Goal: Task Accomplishment & Management: Manage account settings

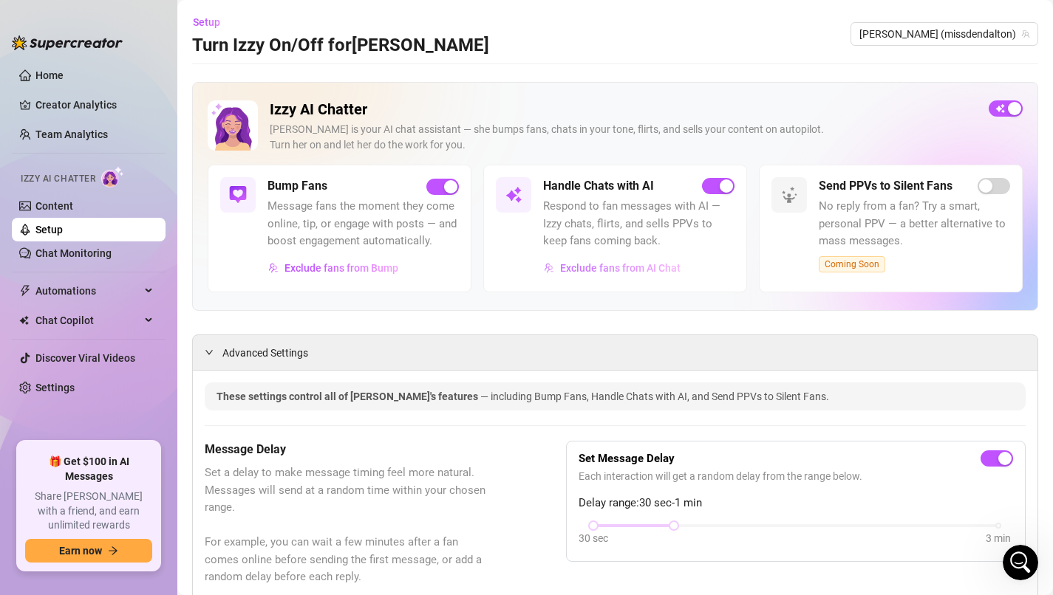
scroll to position [60, 0]
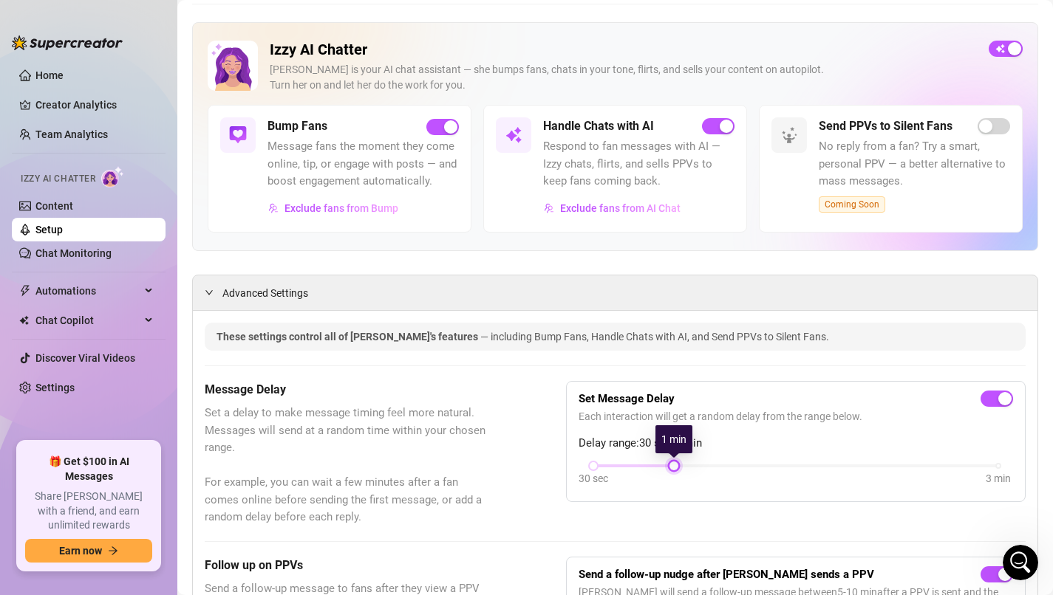
drag, startPoint x: 670, startPoint y: 469, endPoint x: 641, endPoint y: 474, distance: 29.3
click at [641, 474] on div "30 sec 3 min" at bounding box center [795, 476] width 434 height 28
click at [1005, 55] on span "button" at bounding box center [1005, 49] width 34 height 16
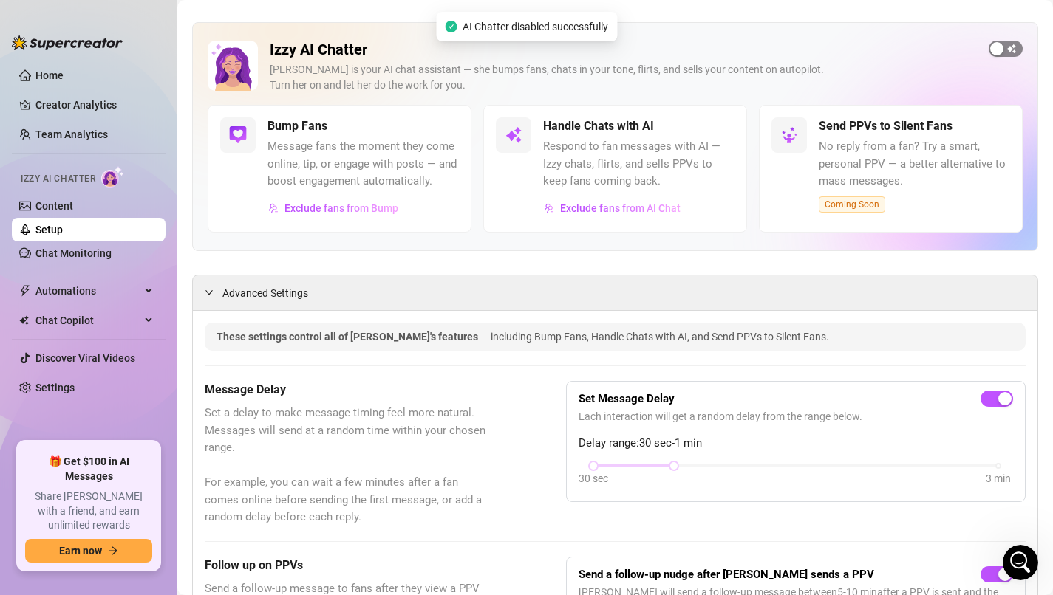
click at [1002, 46] on div "button" at bounding box center [996, 48] width 13 height 13
click at [603, 211] on span "Exclude fans from AI Chat" at bounding box center [620, 208] width 120 height 12
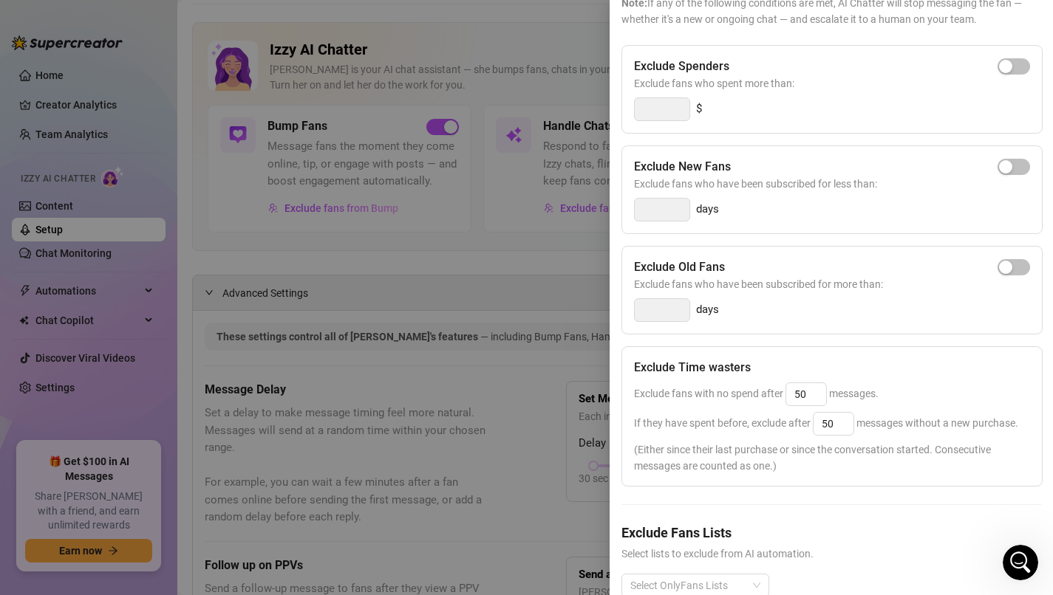
scroll to position [165, 0]
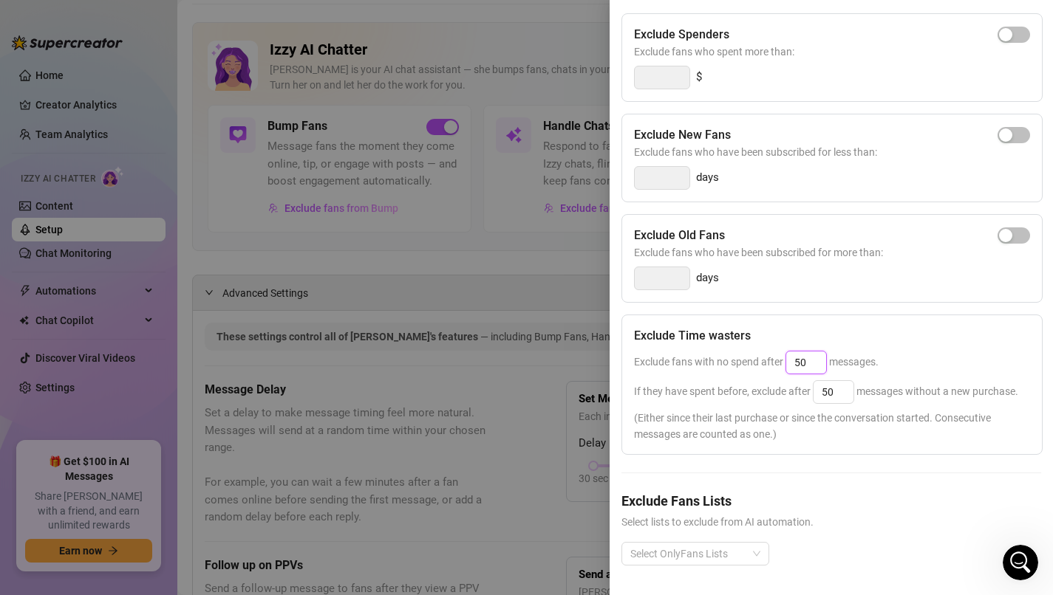
drag, startPoint x: 819, startPoint y: 361, endPoint x: 775, endPoint y: 363, distance: 44.3
click at [775, 363] on span "Exclude fans with no spend after 50 messages." at bounding box center [756, 362] width 244 height 12
type input "5000"
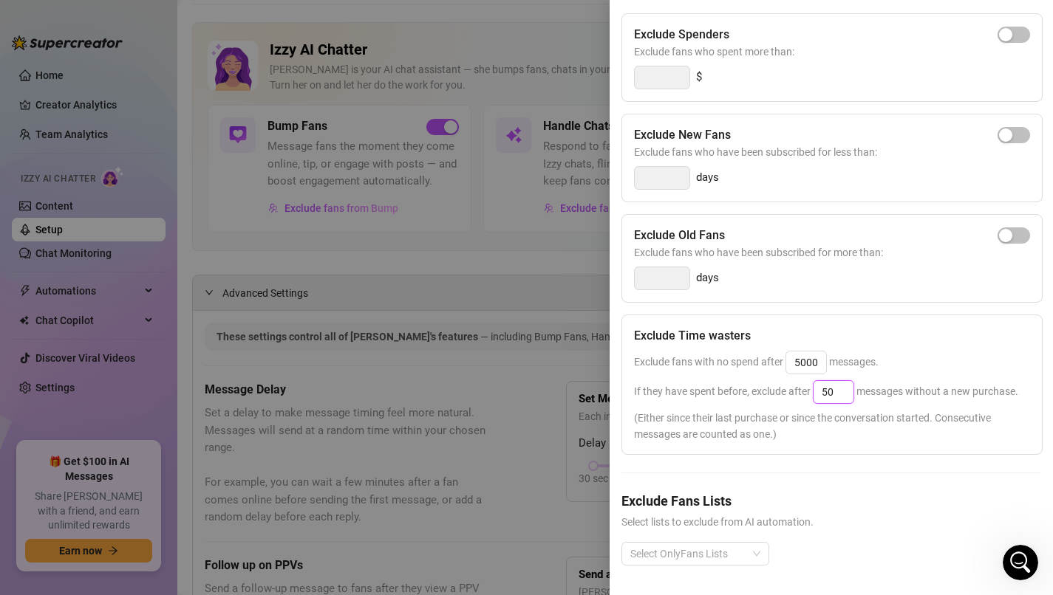
drag, startPoint x: 840, startPoint y: 398, endPoint x: 804, endPoint y: 398, distance: 35.5
click at [804, 398] on div "If they have spent before, exclude after 50 messages without a new purchase." at bounding box center [832, 392] width 396 height 24
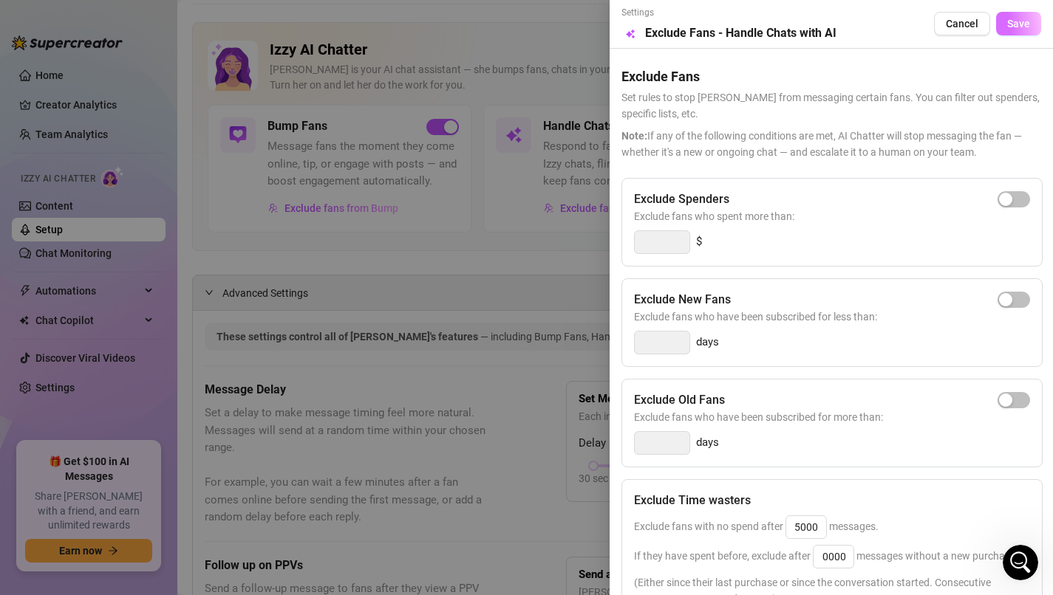
type input "5000"
click at [1014, 25] on span "Save" at bounding box center [1018, 24] width 23 height 12
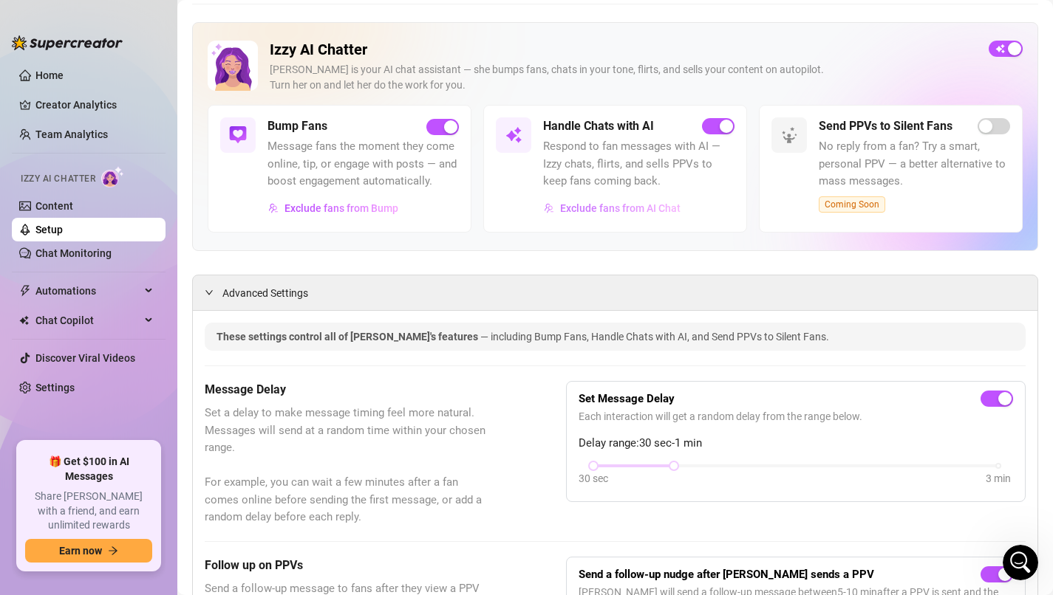
click at [651, 212] on span "Exclude fans from AI Chat" at bounding box center [620, 208] width 120 height 12
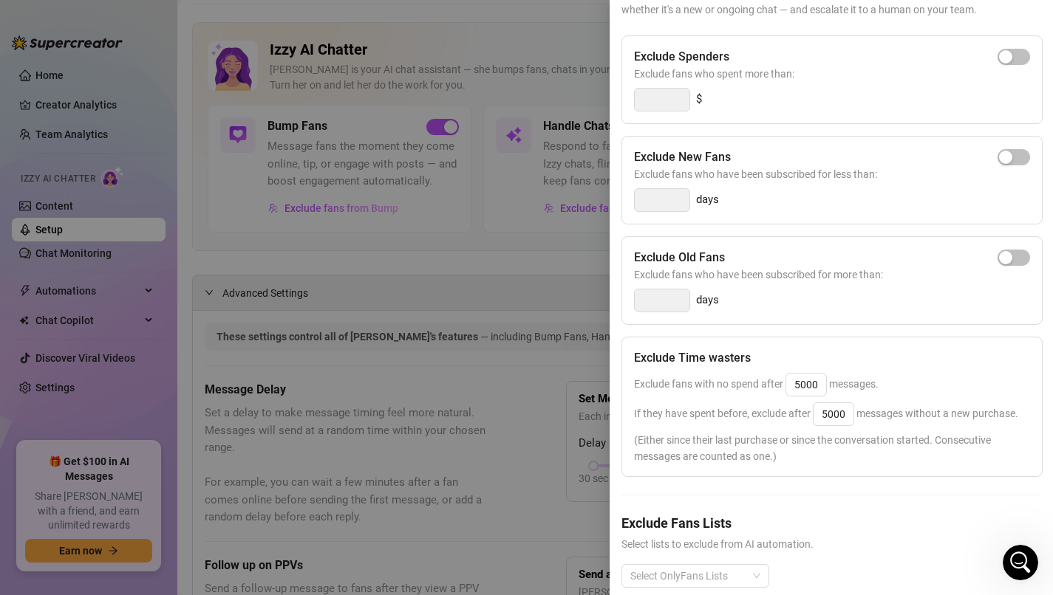
scroll to position [165, 0]
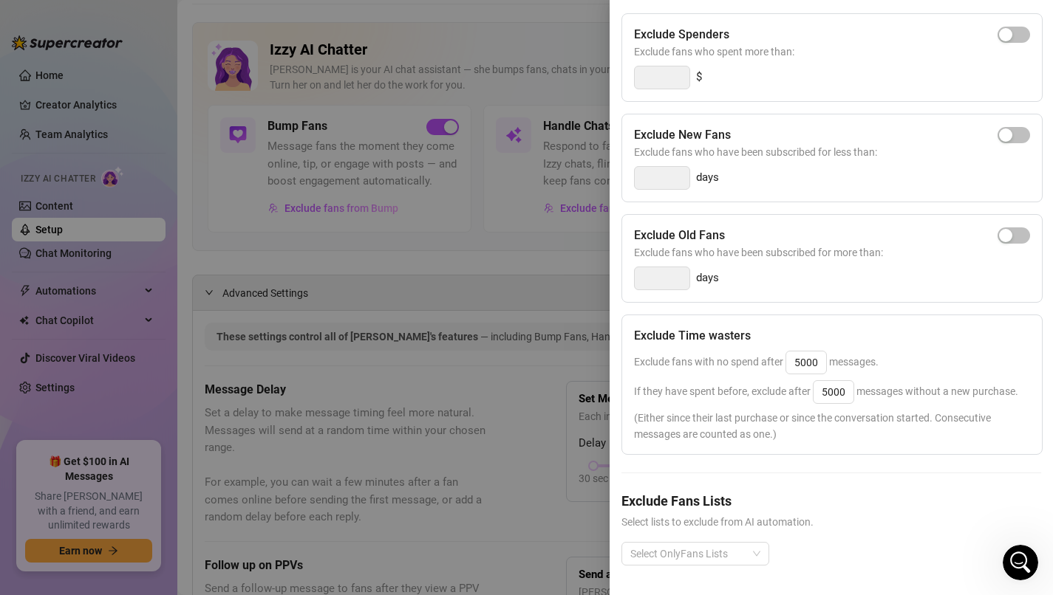
click at [543, 270] on div at bounding box center [526, 297] width 1053 height 595
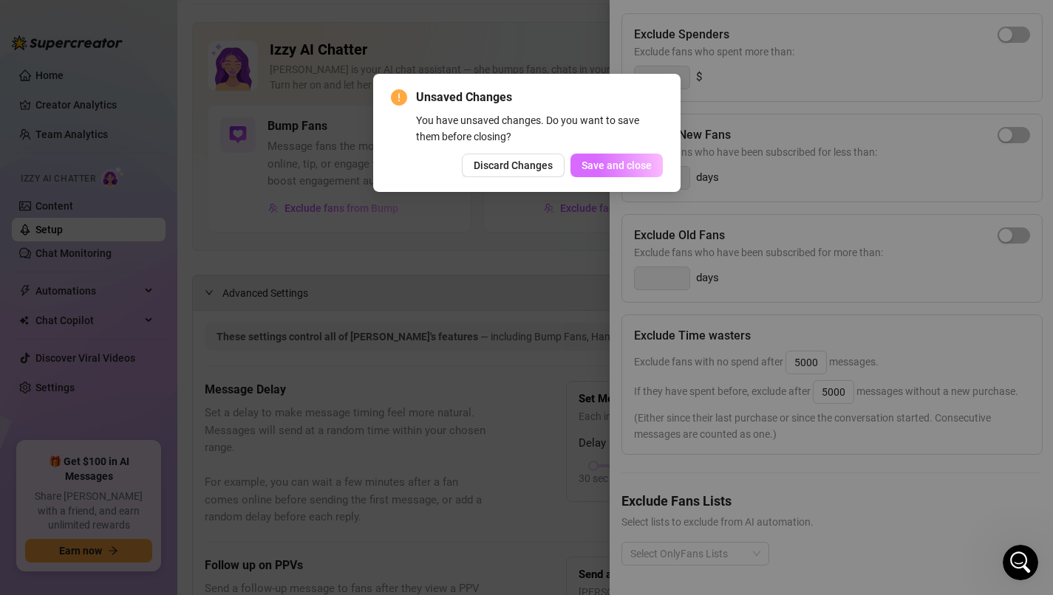
click at [612, 168] on span "Save and close" at bounding box center [616, 166] width 70 height 12
